Goal: Transaction & Acquisition: Obtain resource

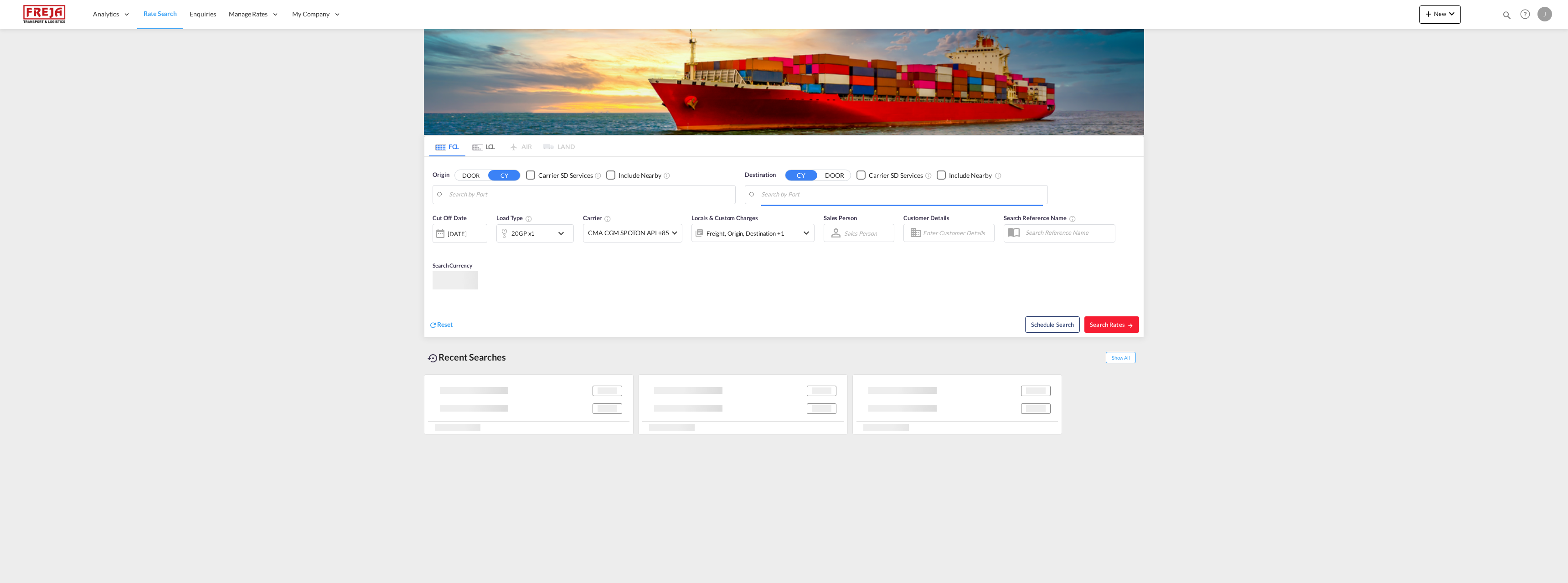
type input "[GEOGRAPHIC_DATA] ([GEOGRAPHIC_DATA]), [GEOGRAPHIC_DATA]"
type input "Altamira, MXATM"
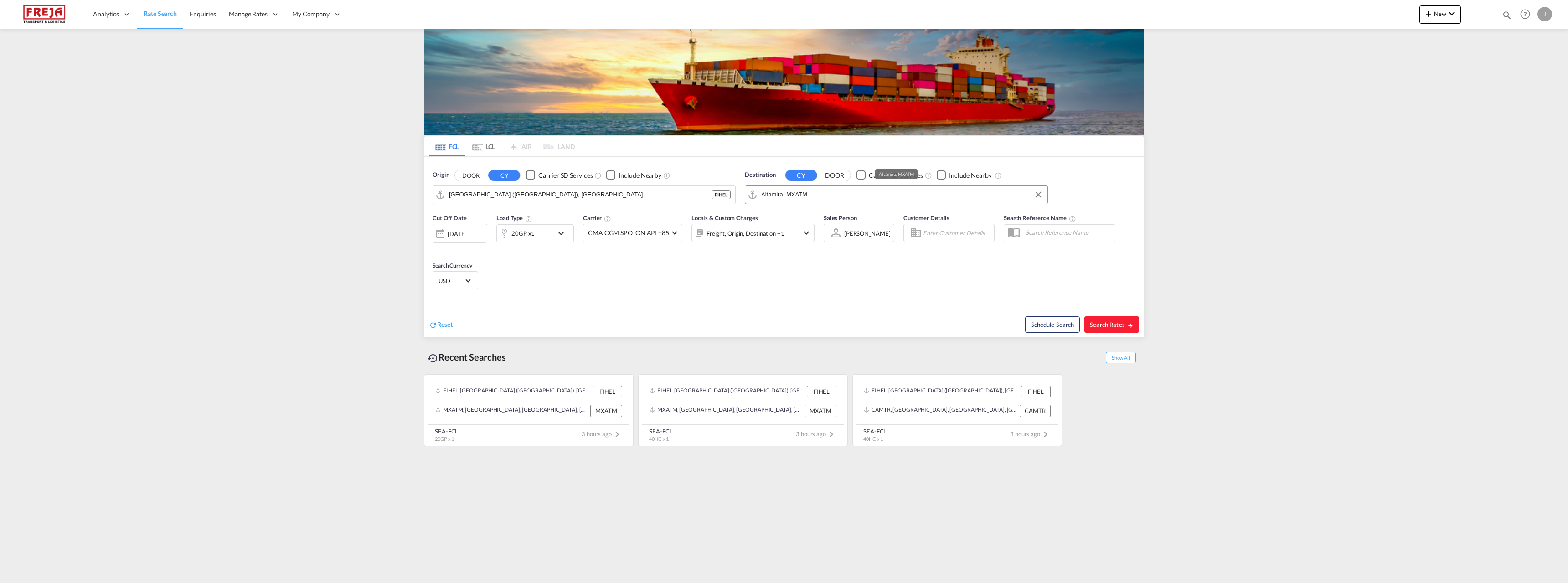
click at [822, 195] on input "Altamira, MXATM" at bounding box center [902, 195] width 282 height 13
click at [547, 212] on div "Ningbo China CNNGB" at bounding box center [519, 219] width 173 height 27
type input "Ningbo, CNNGB"
click at [800, 190] on body "Analytics Reports Dashboard Rate Search Enquiries Manage Rates Contract Rates" at bounding box center [784, 292] width 1568 height 583
click at [781, 219] on div "Raum o ( Raum a) [GEOGRAPHIC_DATA] [GEOGRAPHIC_DATA]" at bounding box center [831, 219] width 173 height 27
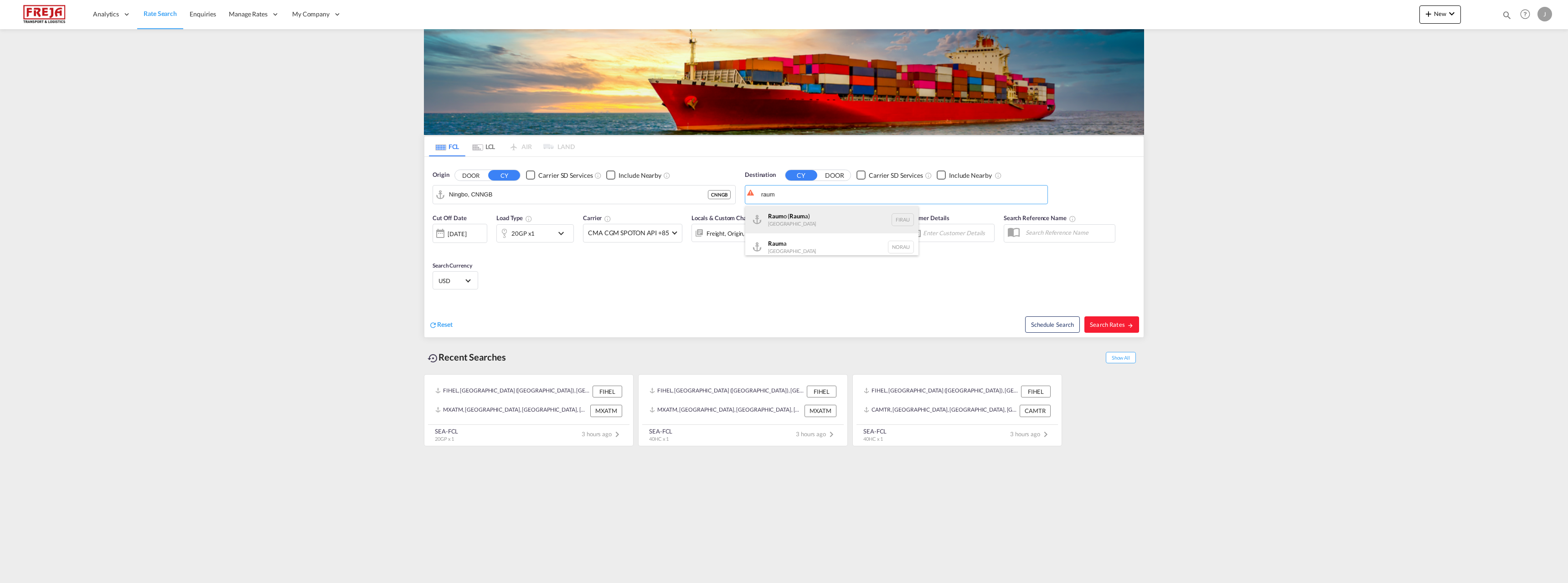
type input "Raumo (Rauma), [GEOGRAPHIC_DATA]"
click at [1111, 322] on span "Search Rates" at bounding box center [1111, 324] width 44 height 7
type input "CNNGB to FIRAU / [DATE]"
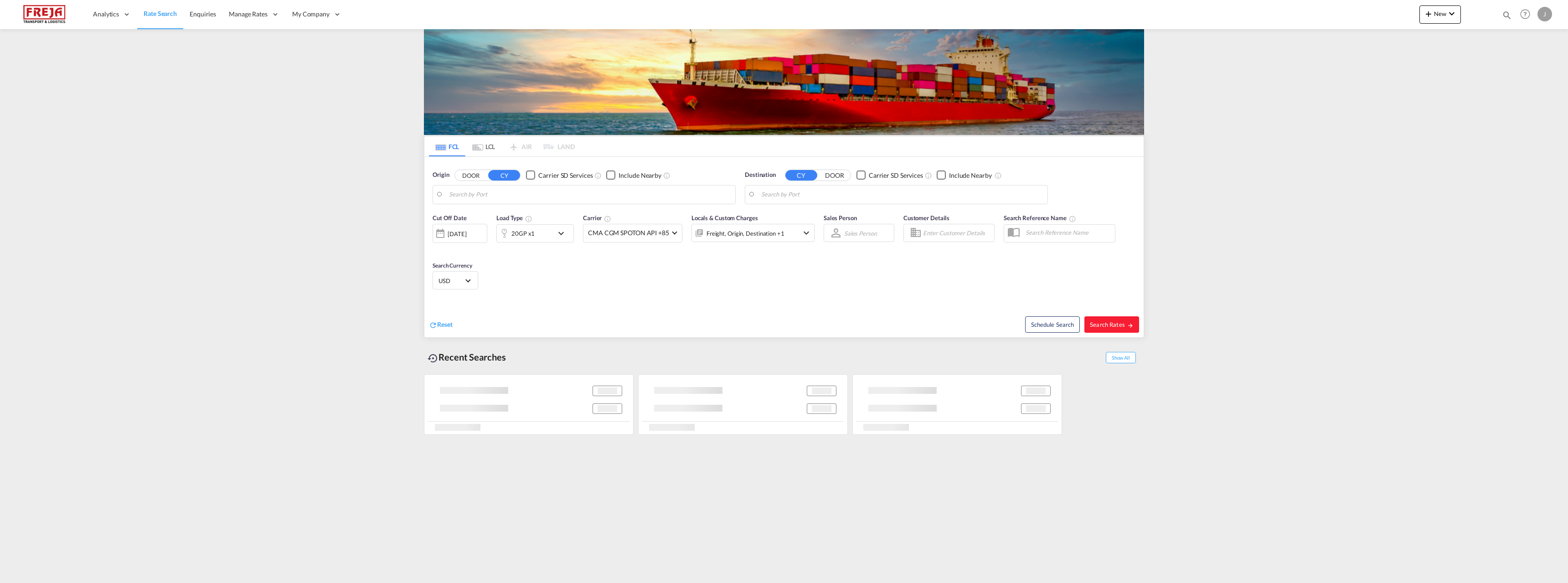
type input "Ningbo, CNNGB"
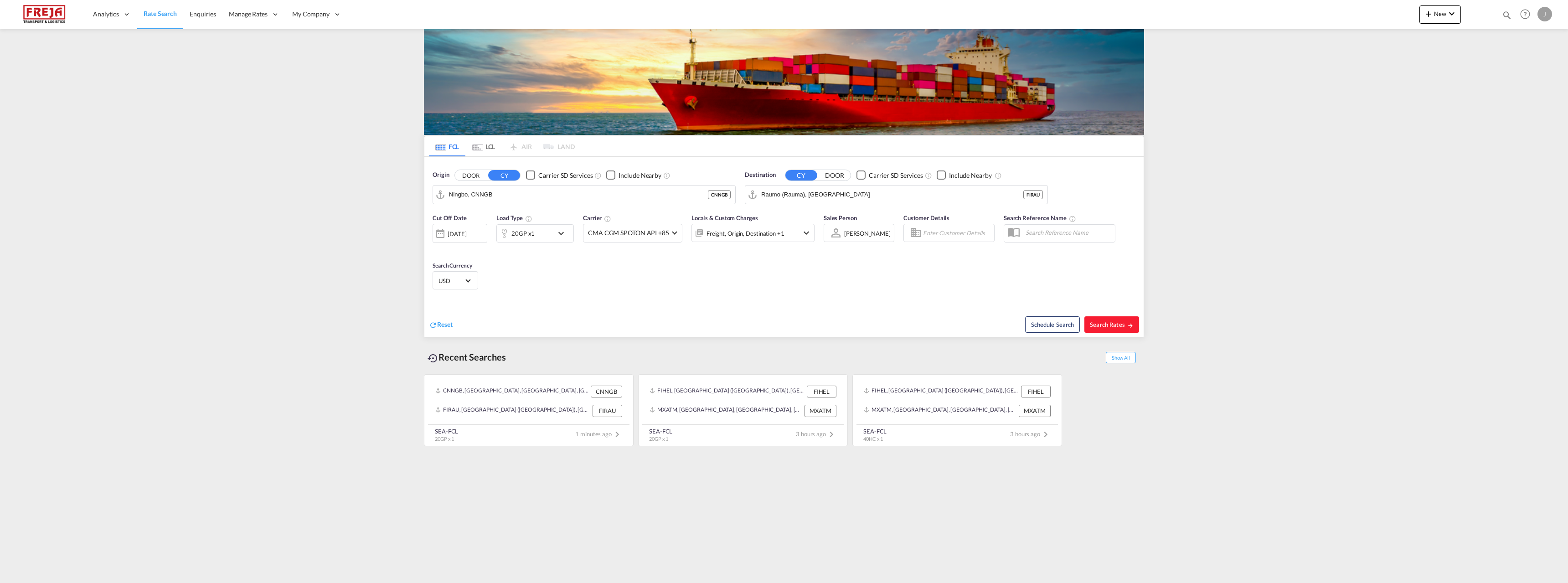
click at [545, 229] on div "20GP x1" at bounding box center [525, 233] width 57 height 18
click at [462, 272] on span "20GP" at bounding box center [460, 273] width 26 height 9
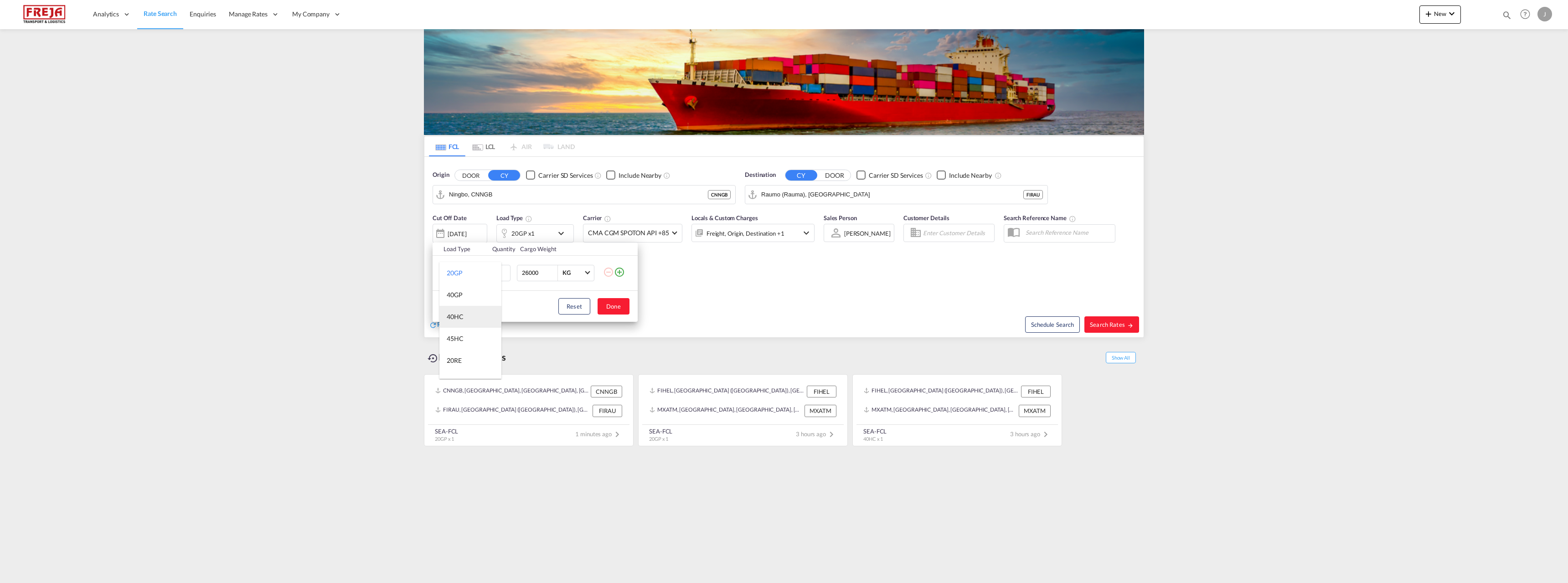
click at [473, 315] on md-option "40HC" at bounding box center [471, 316] width 62 height 22
click at [830, 188] on div "Load Type Quantity Cargo Weight 40HC 1 26000 KG KG Load type addition is restri…" at bounding box center [784, 292] width 1568 height 583
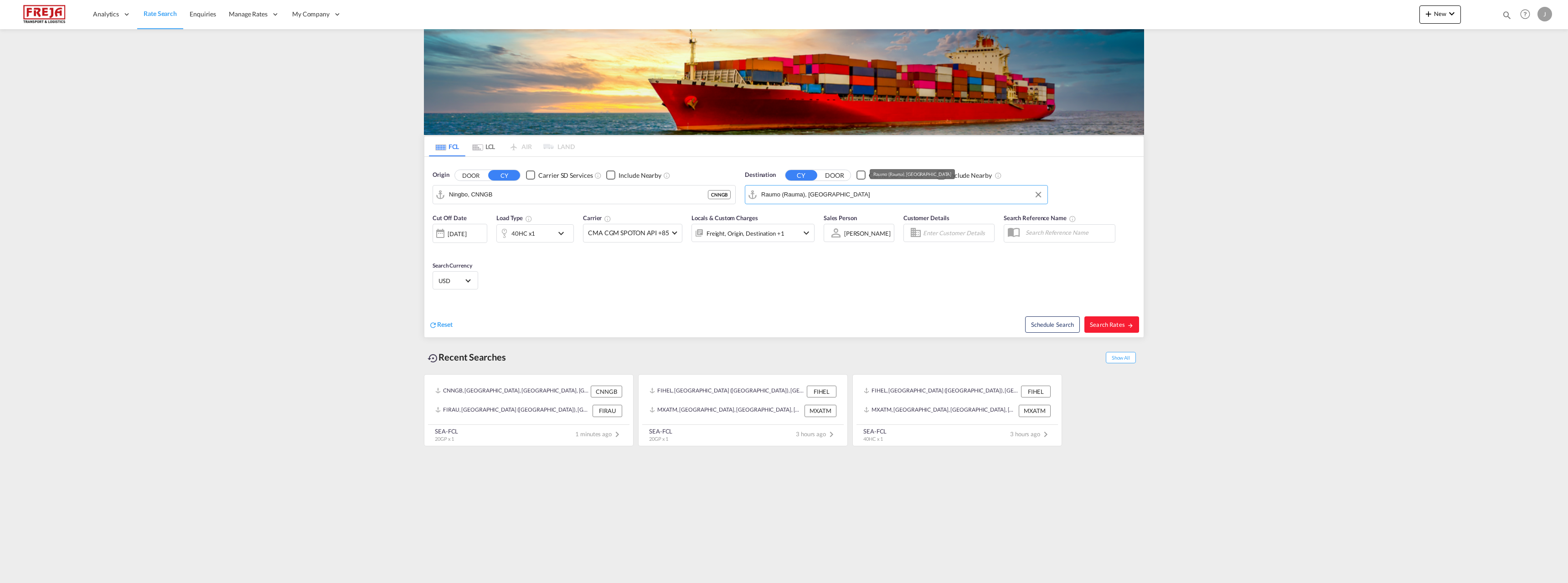
click at [837, 191] on input "Raumo (Rauma), [GEOGRAPHIC_DATA]" at bounding box center [902, 195] width 282 height 13
click at [804, 222] on div "Helsinki (Helsingfors) Finland FIHEL" at bounding box center [831, 222] width 173 height 33
type input "[GEOGRAPHIC_DATA] ([GEOGRAPHIC_DATA]), [GEOGRAPHIC_DATA]"
click at [1096, 328] on button "Search Rates" at bounding box center [1111, 324] width 55 height 16
type input "CNNGB to FIHEL / 3 Sep 2025"
